Goal: Navigation & Orientation: Find specific page/section

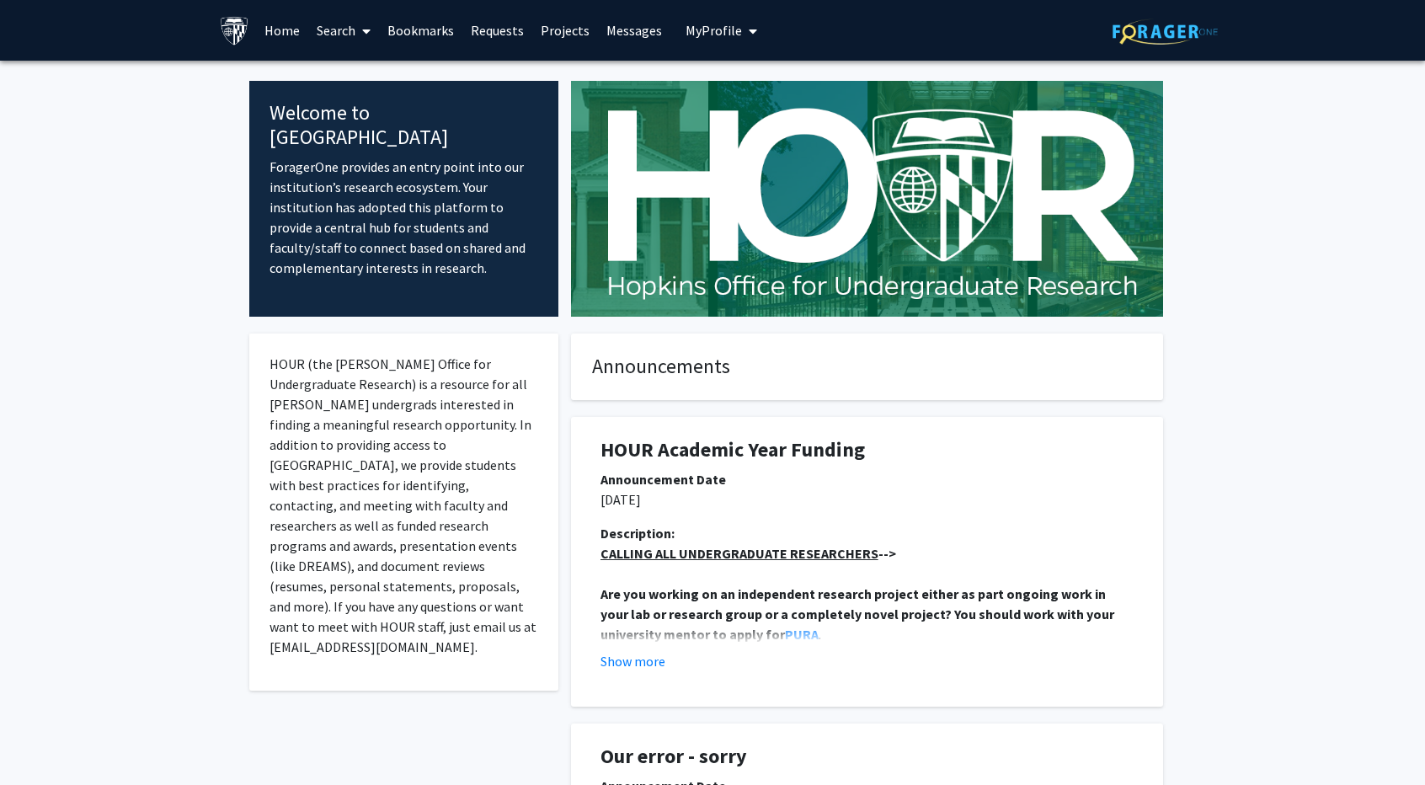
click at [709, 26] on span "My Profile" at bounding box center [714, 30] width 56 height 17
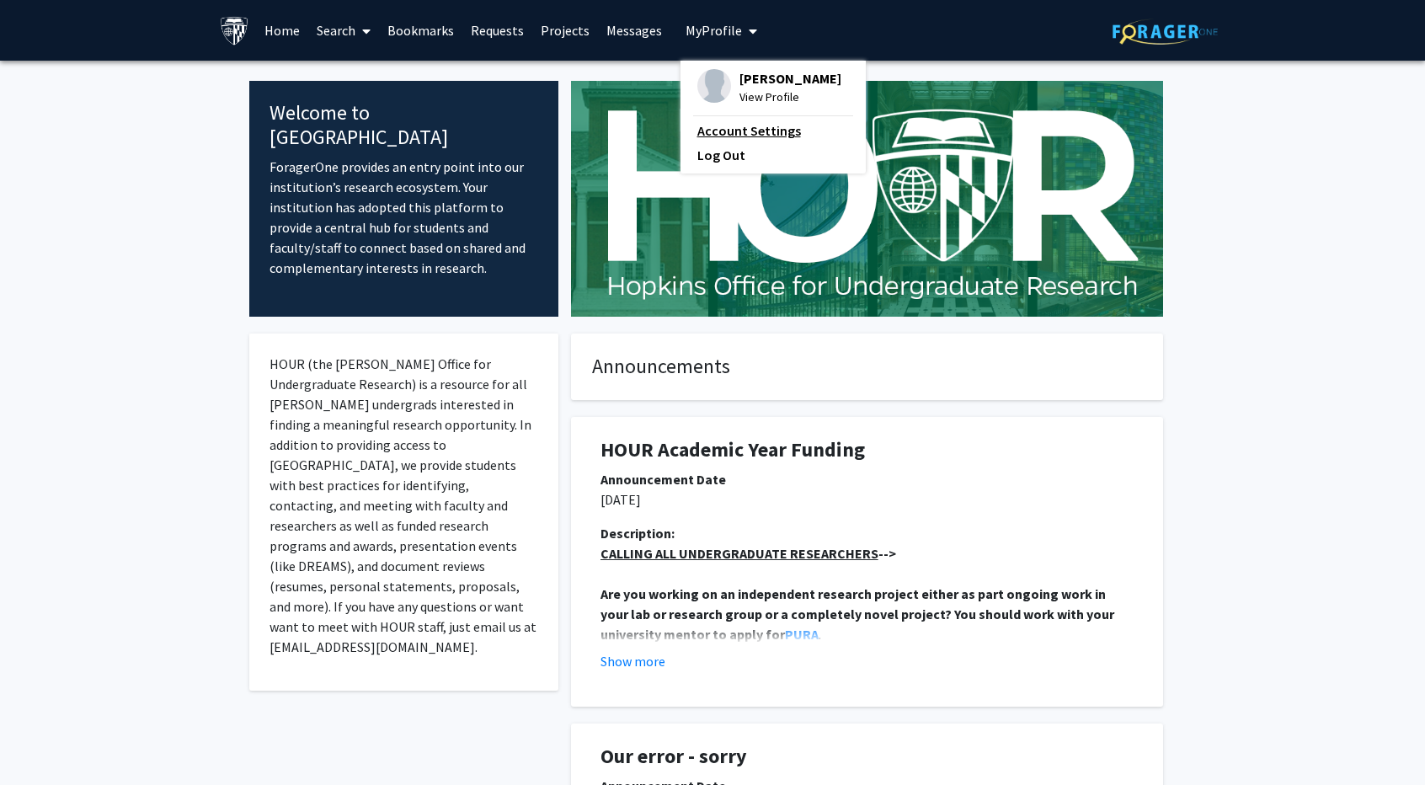
click at [732, 127] on link "Account Settings" at bounding box center [774, 130] width 152 height 20
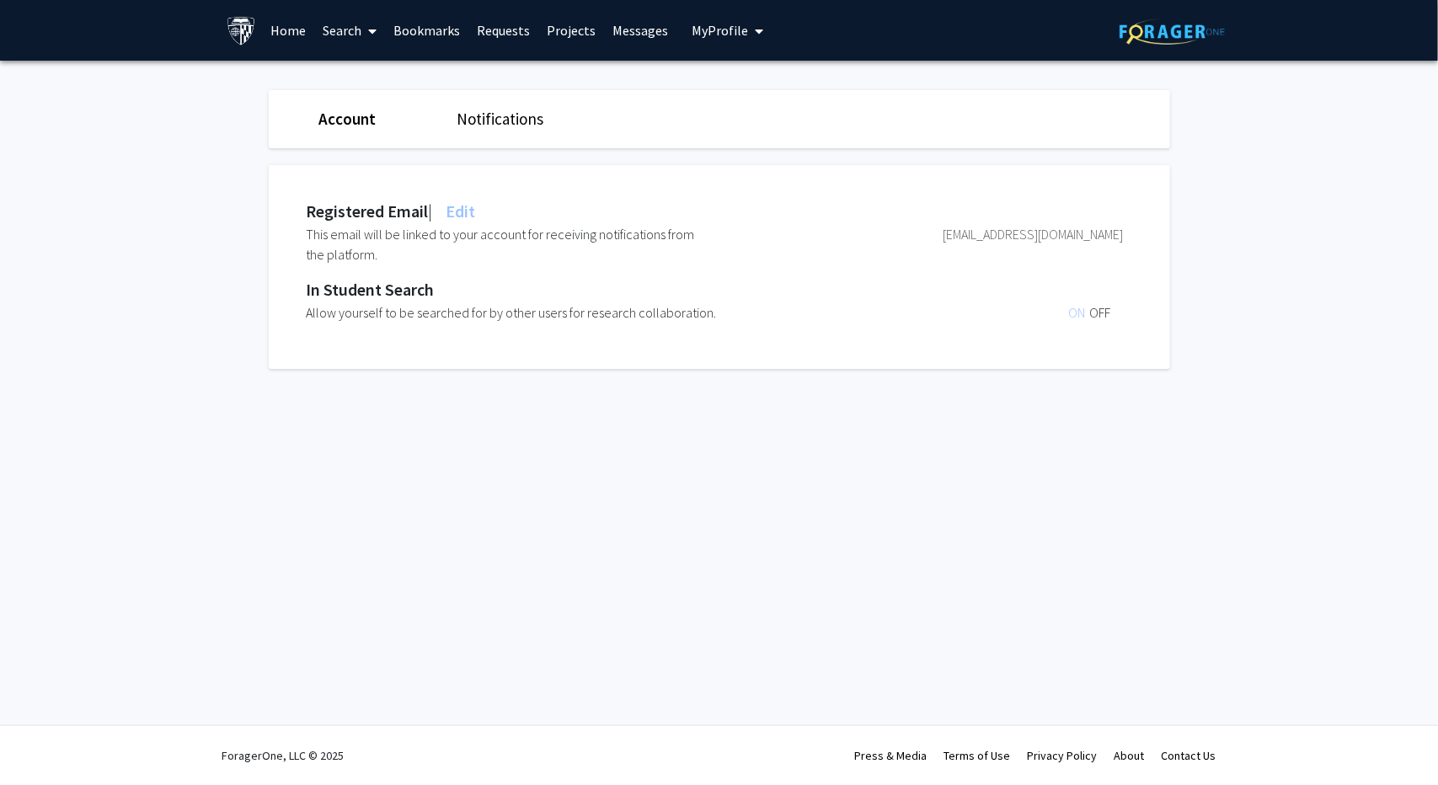
click at [290, 24] on link "Home" at bounding box center [288, 30] width 52 height 59
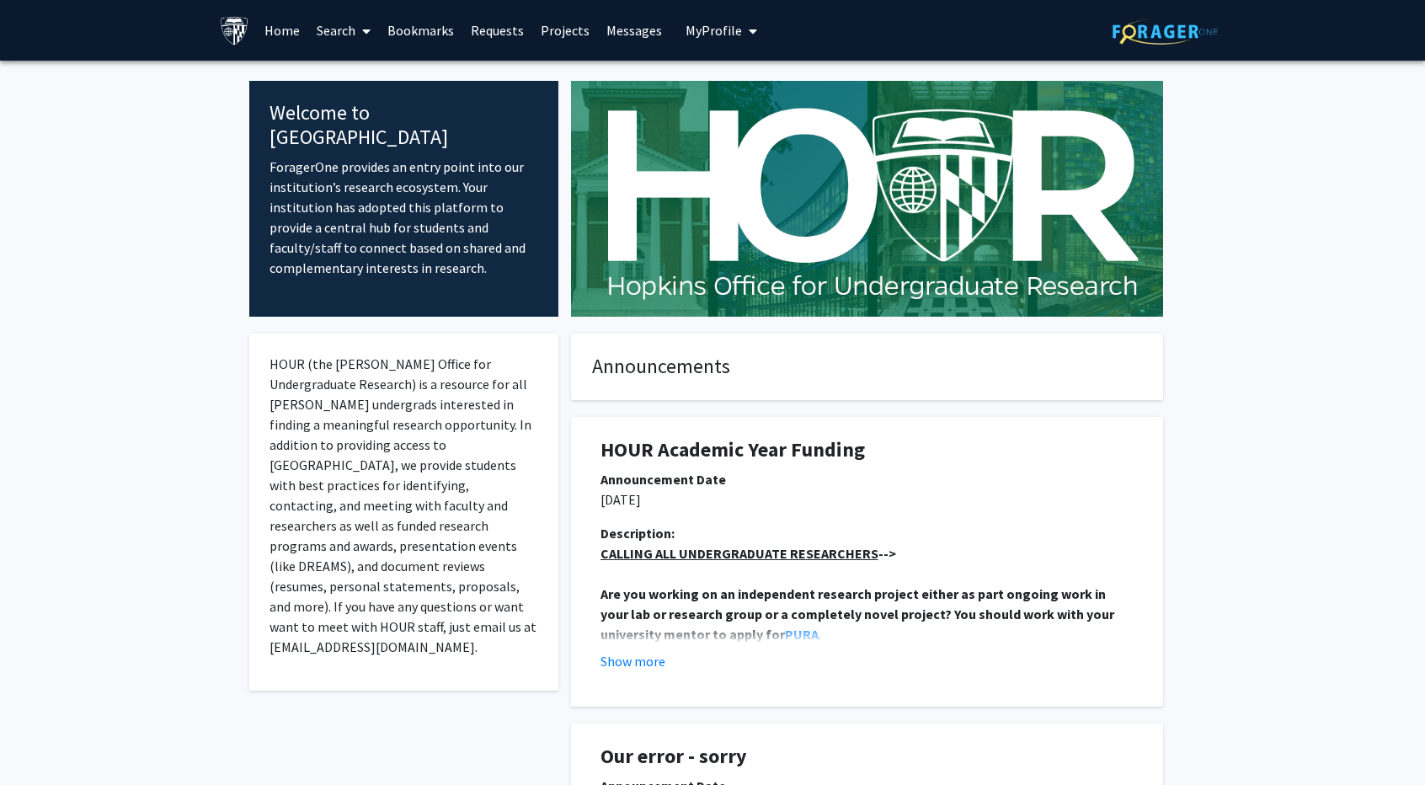
click at [345, 35] on link "Search" at bounding box center [343, 30] width 71 height 59
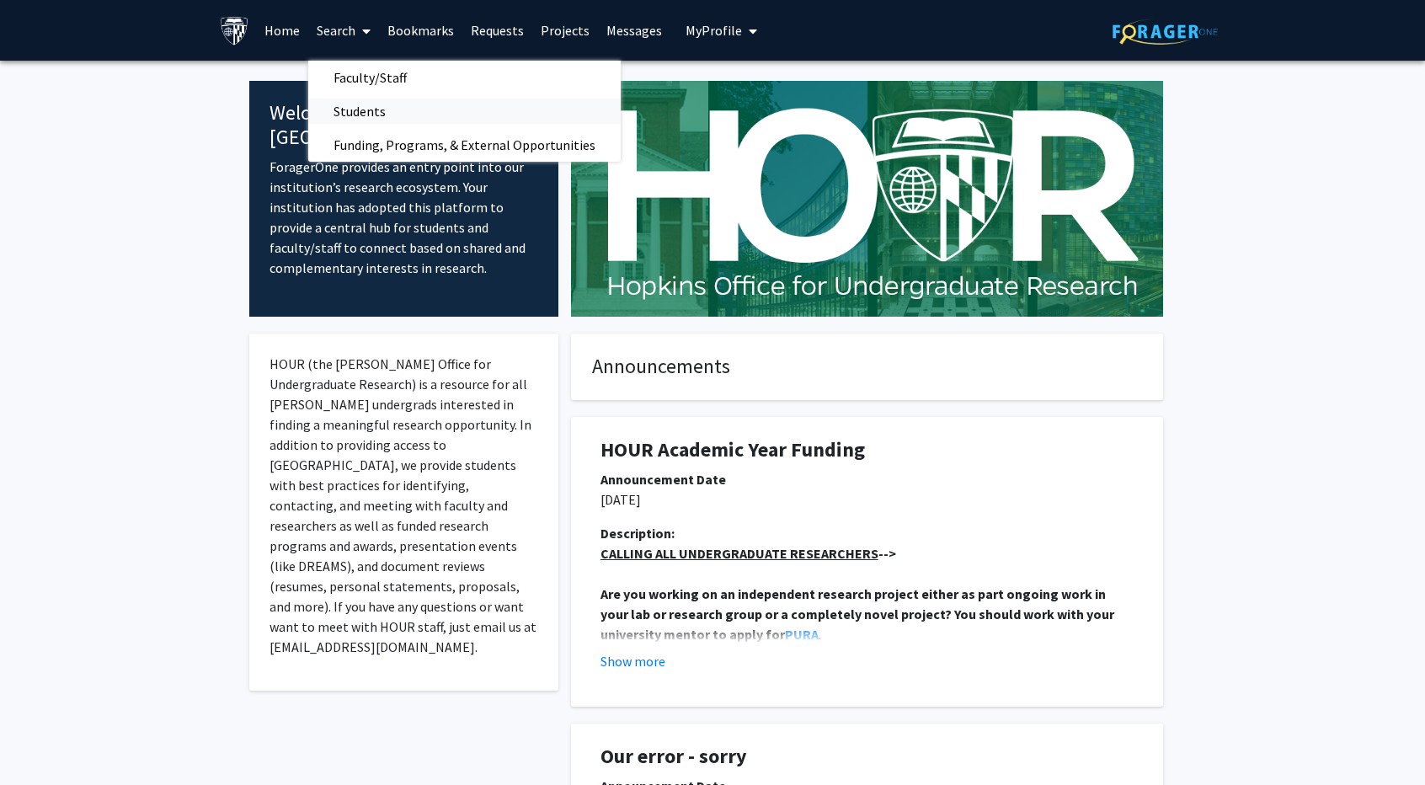
click at [354, 104] on span "Students" at bounding box center [359, 111] width 103 height 34
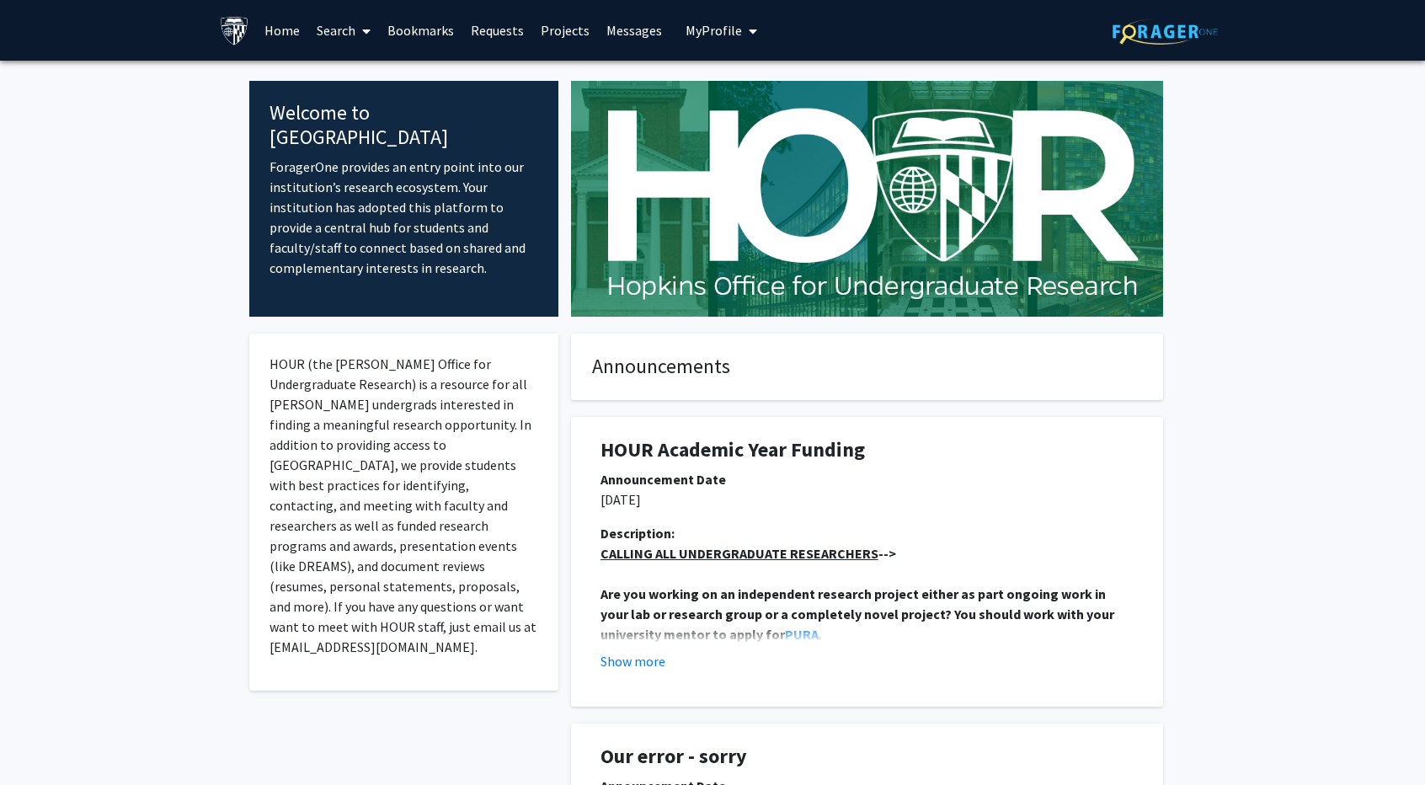
click at [709, 26] on span "My Profile" at bounding box center [714, 30] width 56 height 17
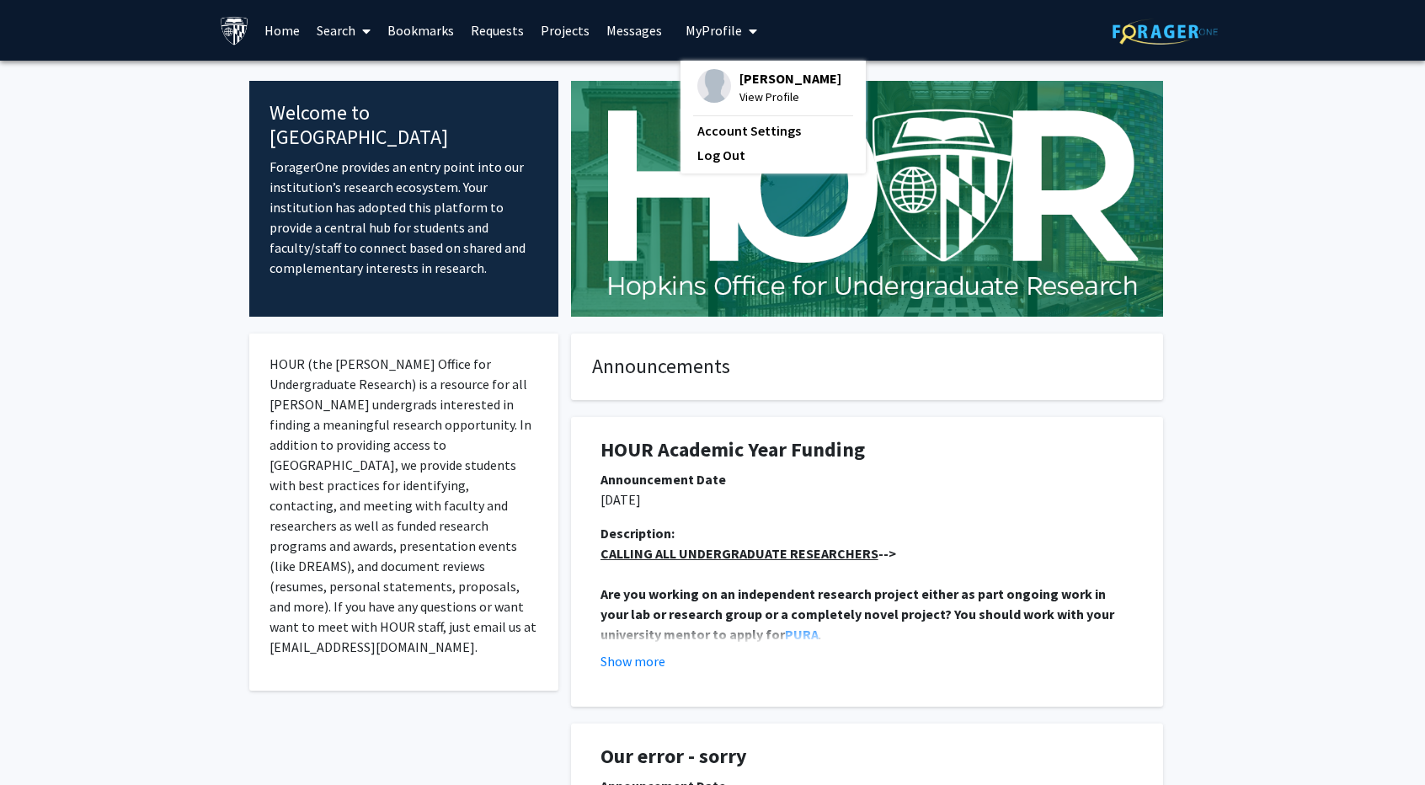
click at [345, 31] on link "Search" at bounding box center [343, 30] width 71 height 59
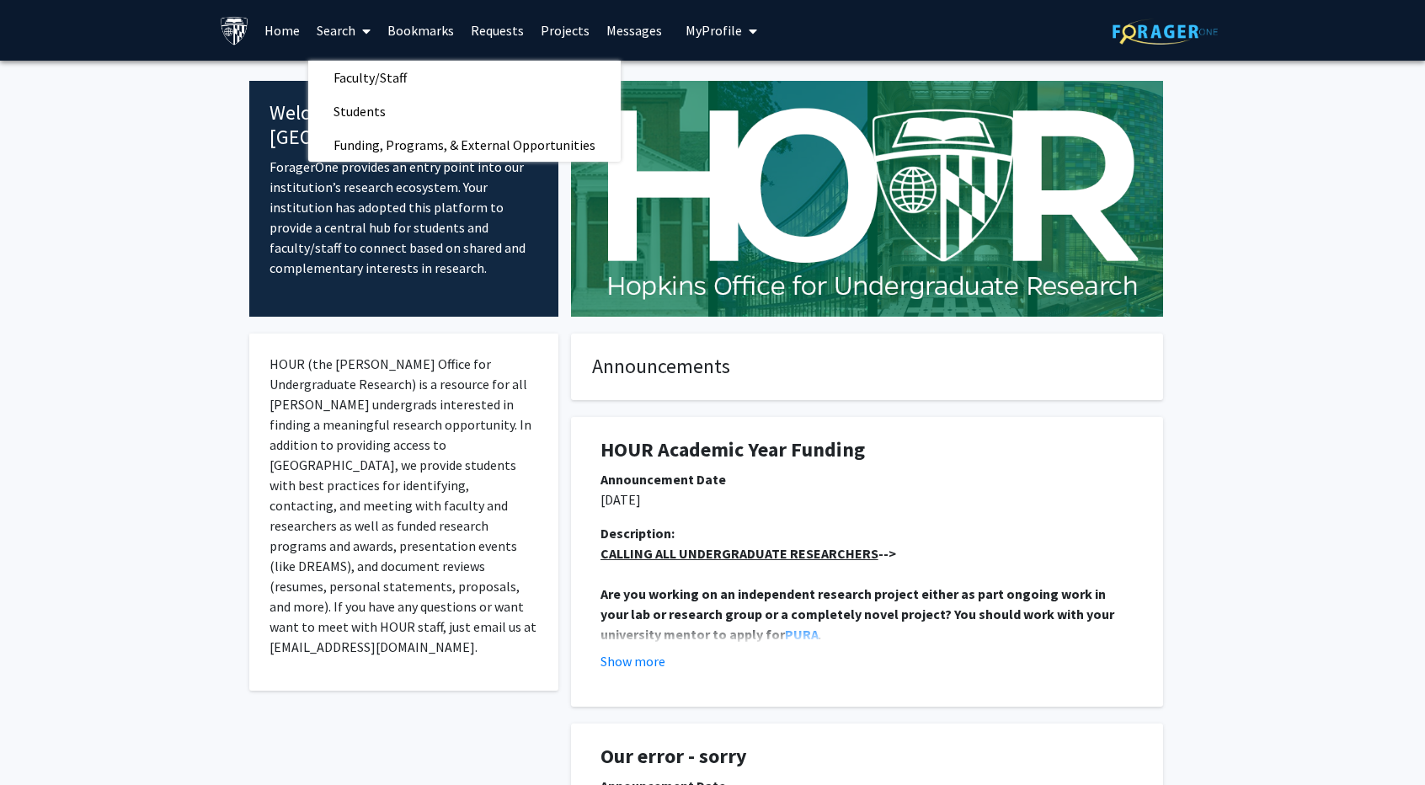
click at [229, 32] on img at bounding box center [234, 30] width 29 height 29
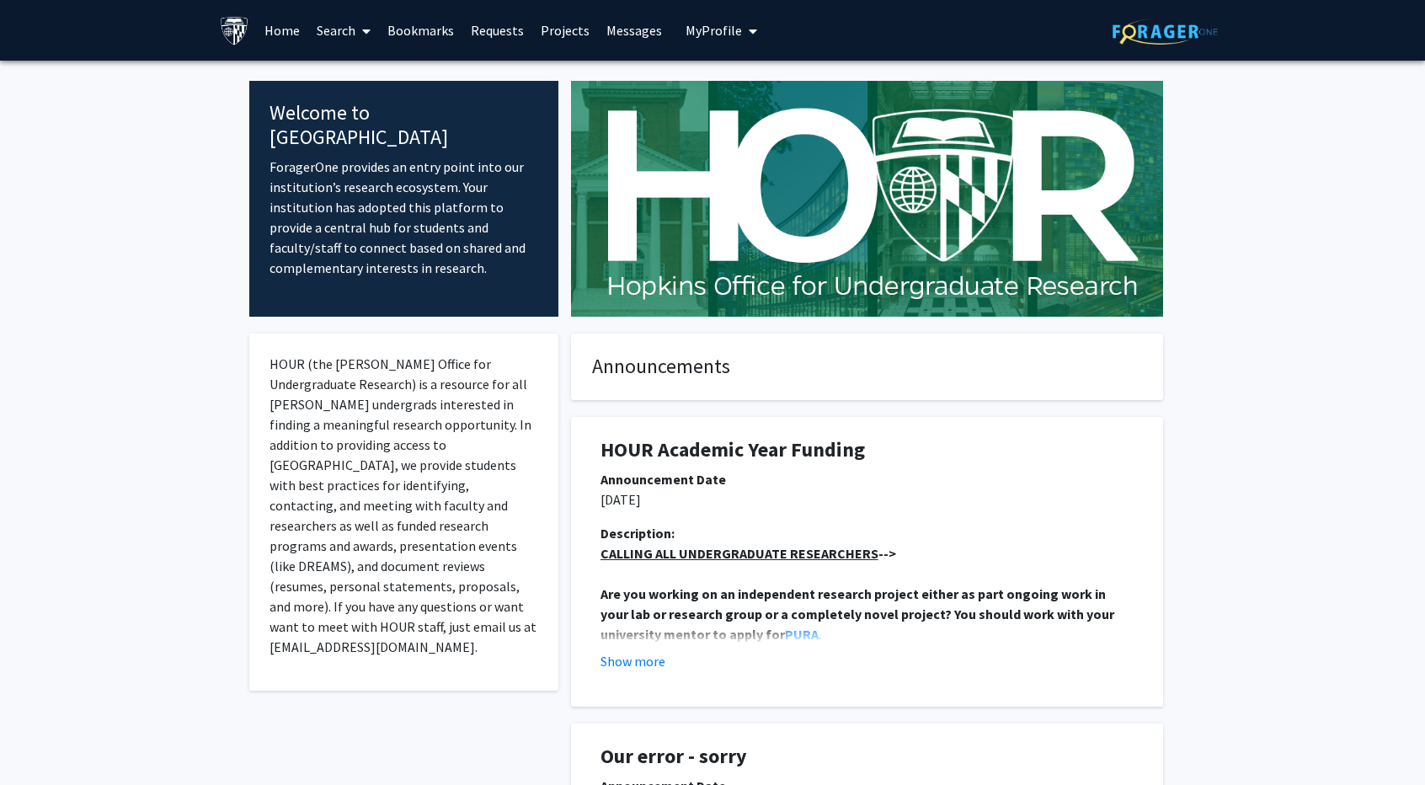
click at [285, 24] on link "Home" at bounding box center [282, 30] width 52 height 59
click at [343, 32] on link "Search" at bounding box center [343, 30] width 71 height 59
